Goal: Register for event/course

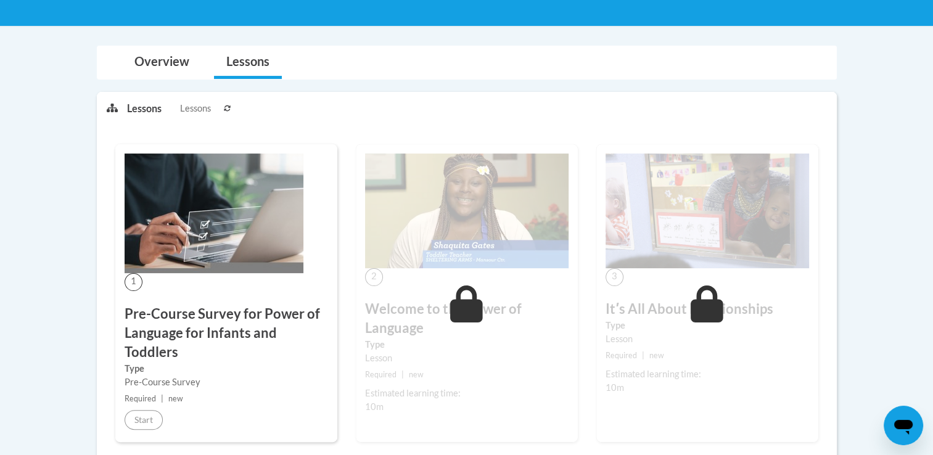
scroll to position [229, 0]
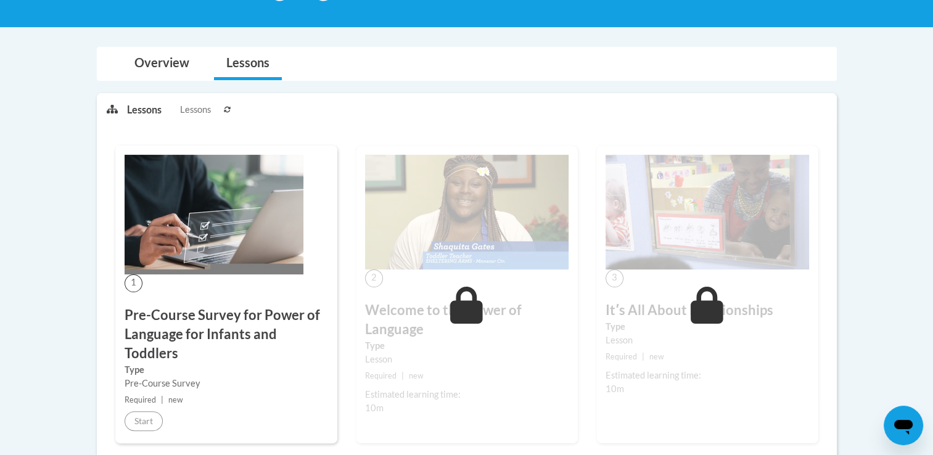
click at [227, 351] on h3 "Pre-Course Survey for Power of Language for Infants and Toddlers" at bounding box center [226, 334] width 203 height 57
click at [218, 194] on img at bounding box center [214, 215] width 179 height 120
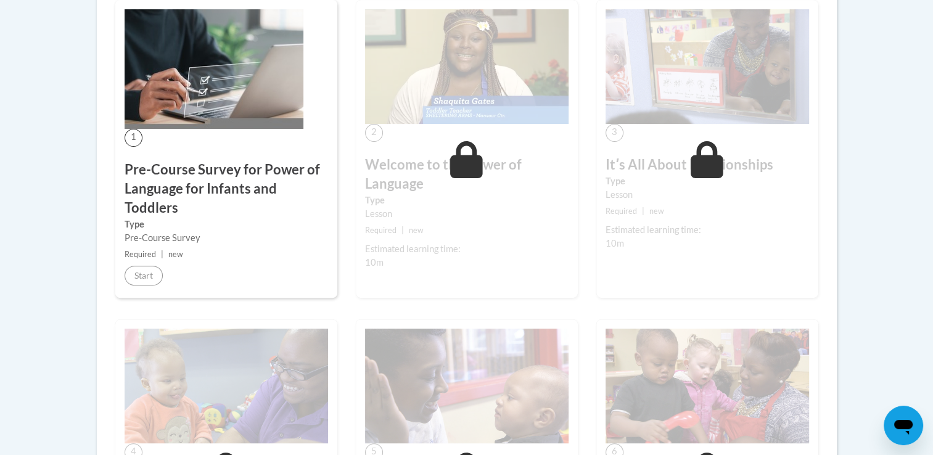
scroll to position [0, 0]
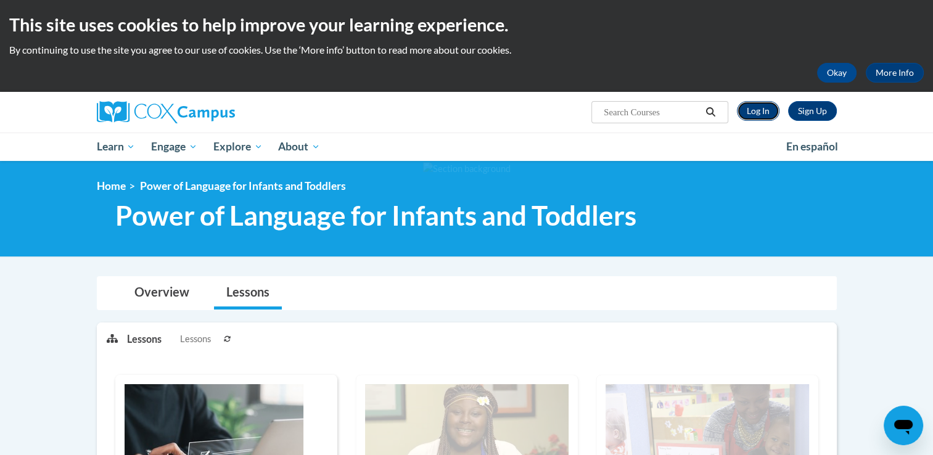
click at [757, 110] on link "Log In" at bounding box center [758, 111] width 43 height 20
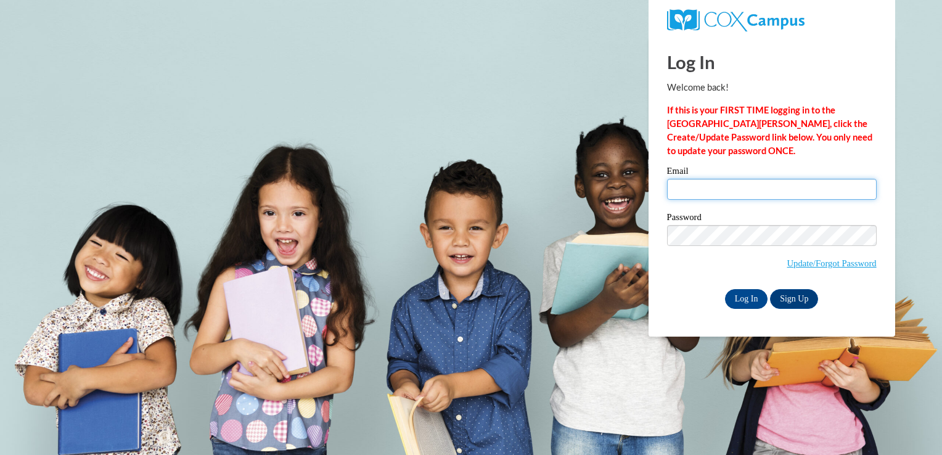
click at [742, 198] on input "Email" at bounding box center [772, 189] width 210 height 21
type input "jimena.zamora4623@gmail.com"
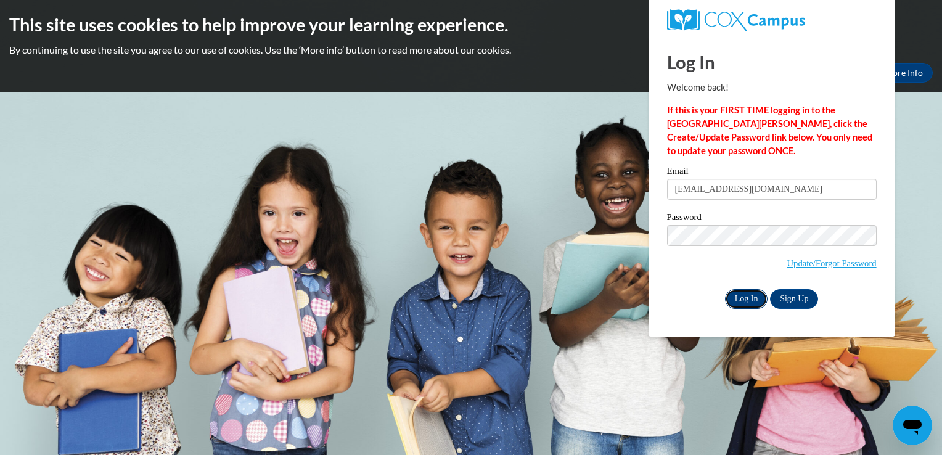
click at [743, 298] on input "Log In" at bounding box center [746, 299] width 43 height 20
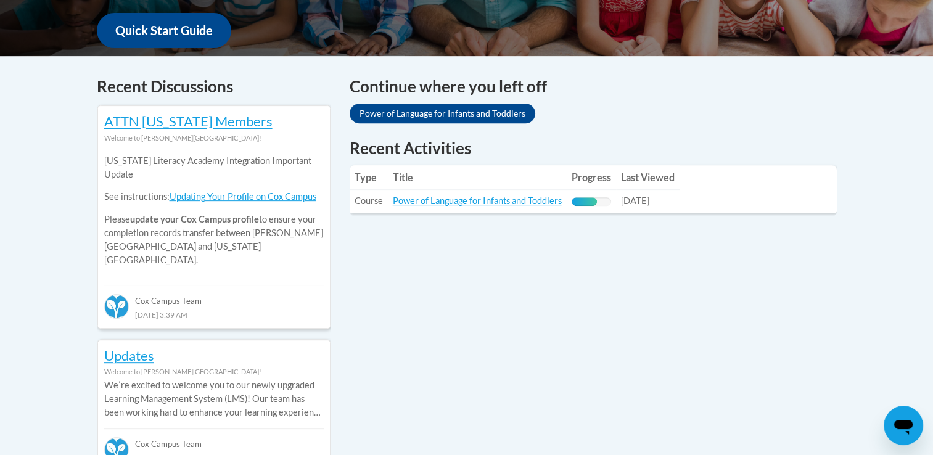
scroll to position [466, 0]
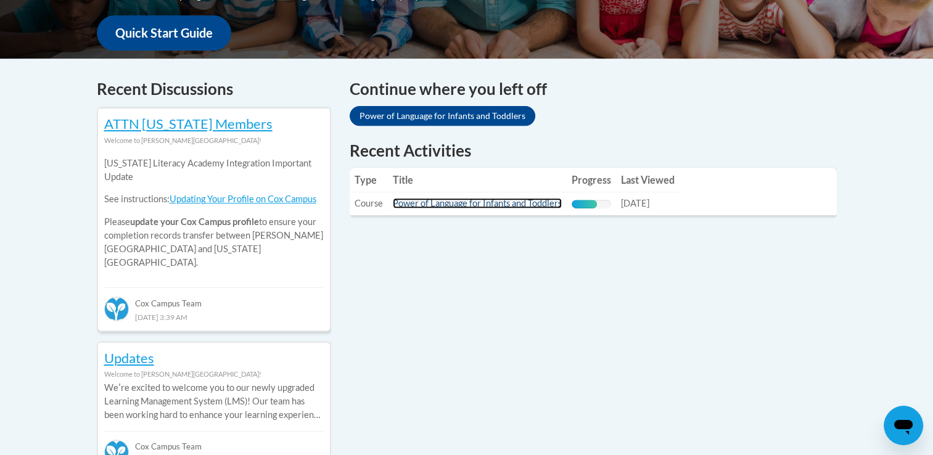
click at [552, 203] on link "Power of Language for Infants and Toddlers" at bounding box center [477, 203] width 169 height 10
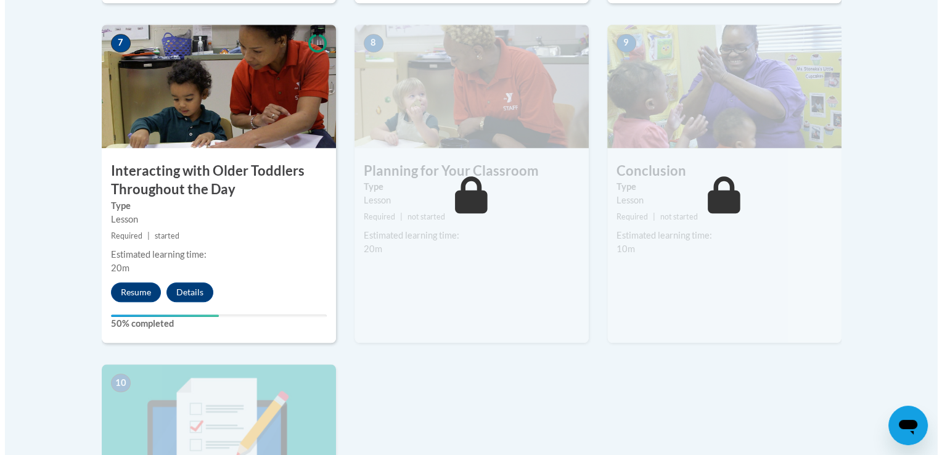
scroll to position [1079, 0]
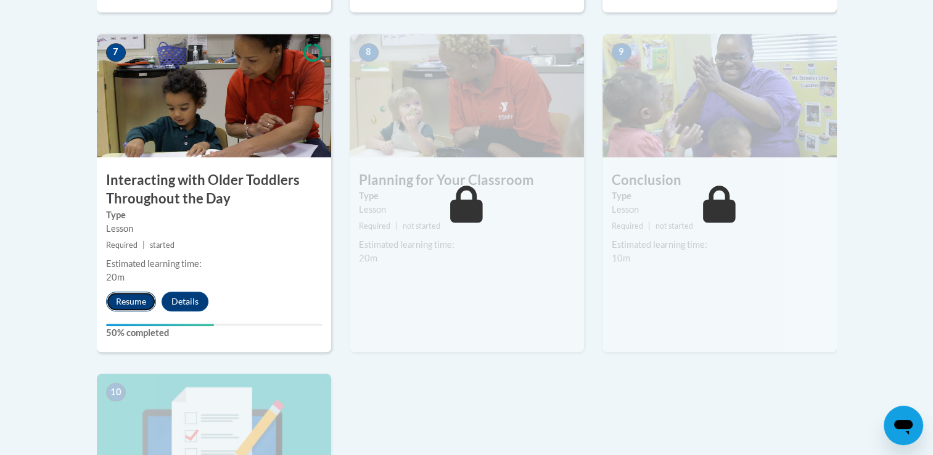
click at [136, 292] on button "Resume" at bounding box center [131, 302] width 50 height 20
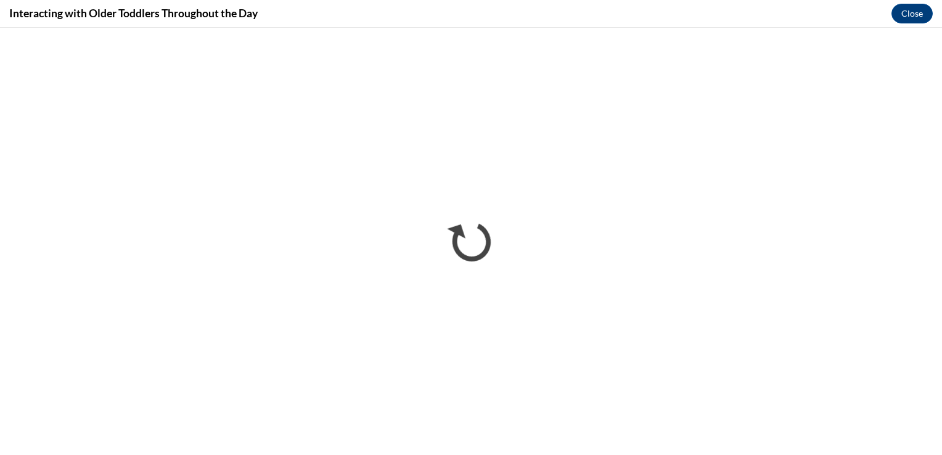
scroll to position [0, 0]
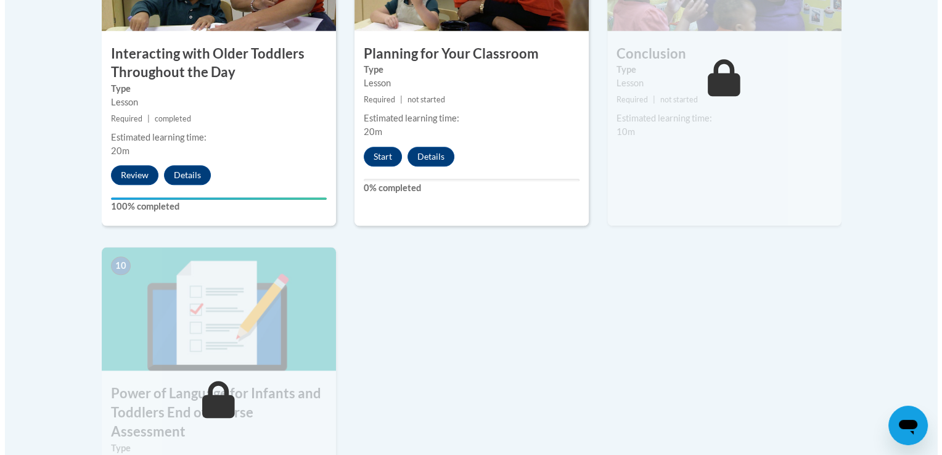
scroll to position [1205, 0]
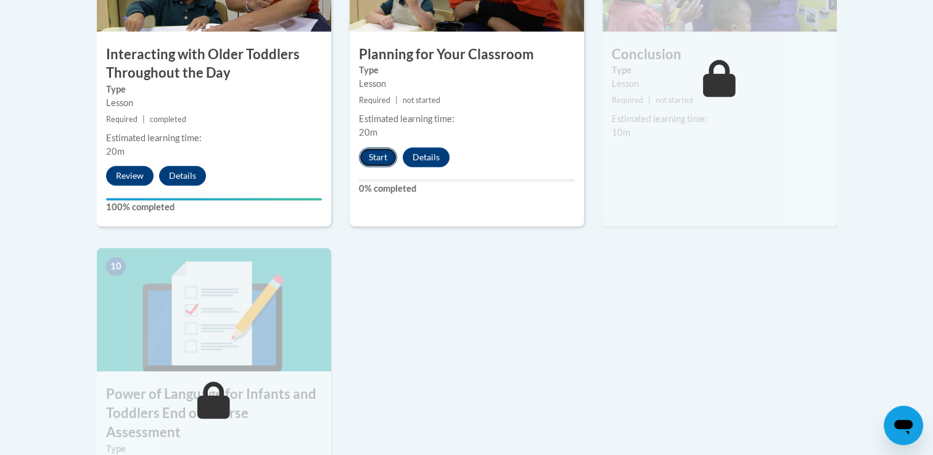
click at [372, 147] on button "Start" at bounding box center [378, 157] width 38 height 20
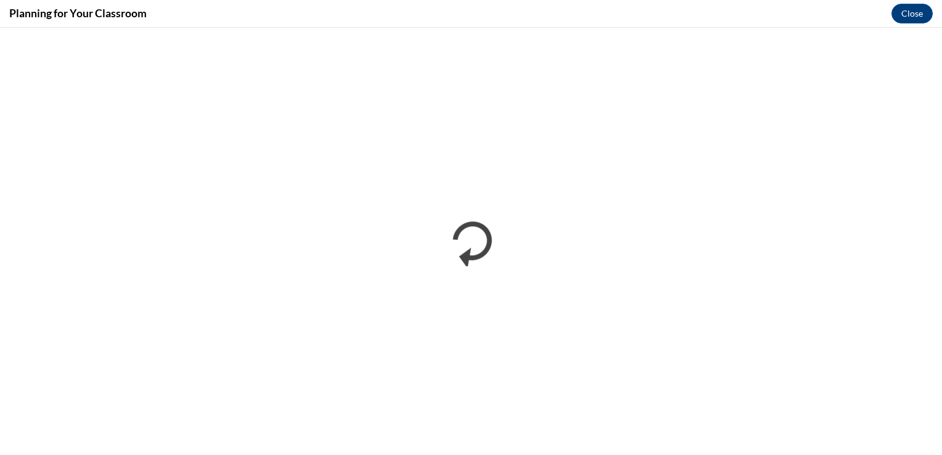
scroll to position [0, 0]
